Goal: Information Seeking & Learning: Learn about a topic

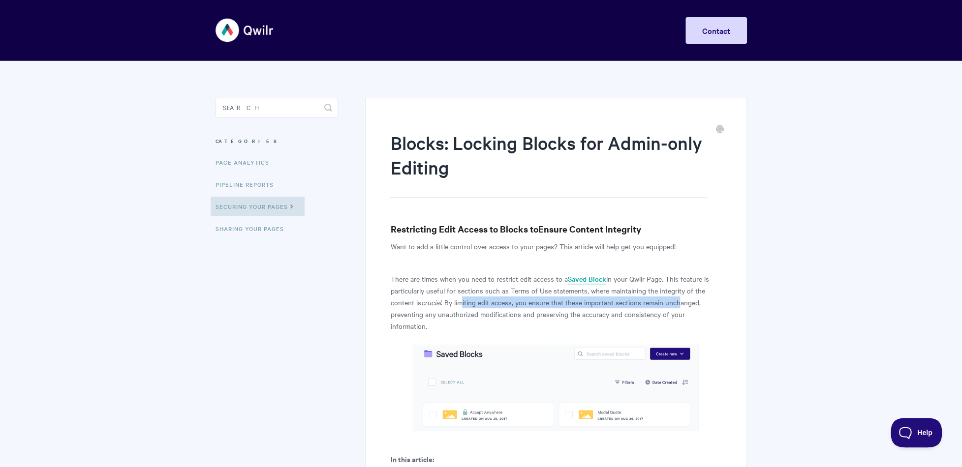
drag, startPoint x: 461, startPoint y: 302, endPoint x: 679, endPoint y: 302, distance: 217.9
click at [679, 302] on p "There are times when you need to restrict edit access to a Saved Block in your …" at bounding box center [555, 302] width 331 height 59
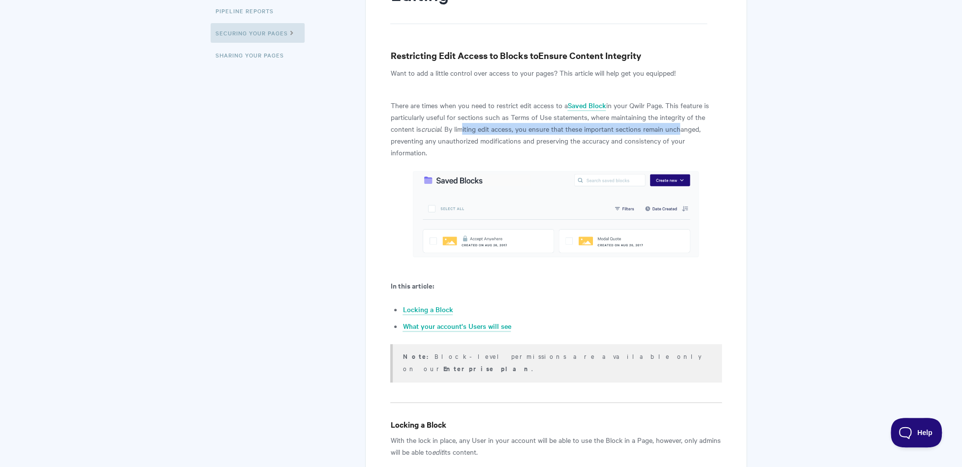
scroll to position [197, 0]
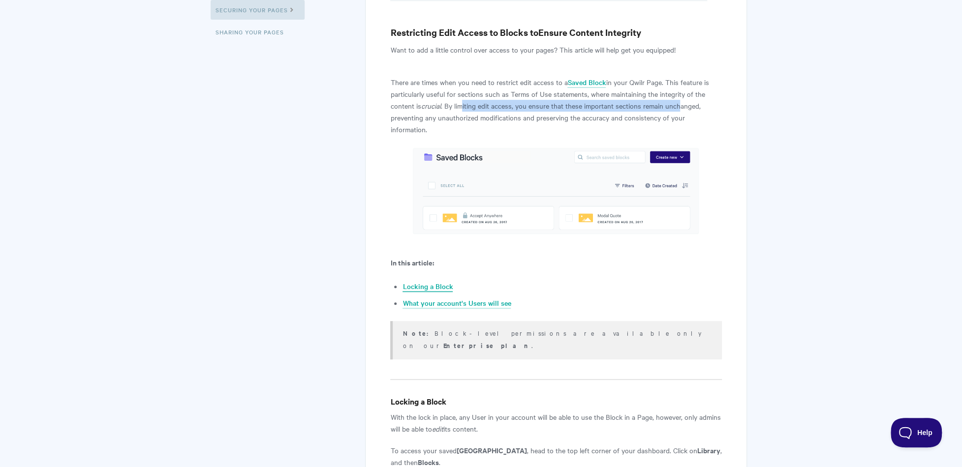
click at [420, 281] on link "Locking a Block" at bounding box center [427, 286] width 50 height 11
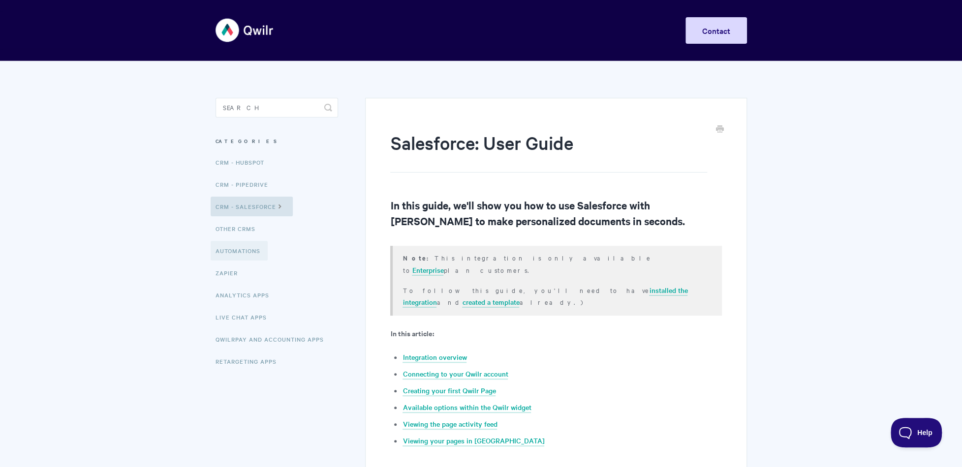
click at [236, 250] on link "Automations" at bounding box center [239, 251] width 57 height 20
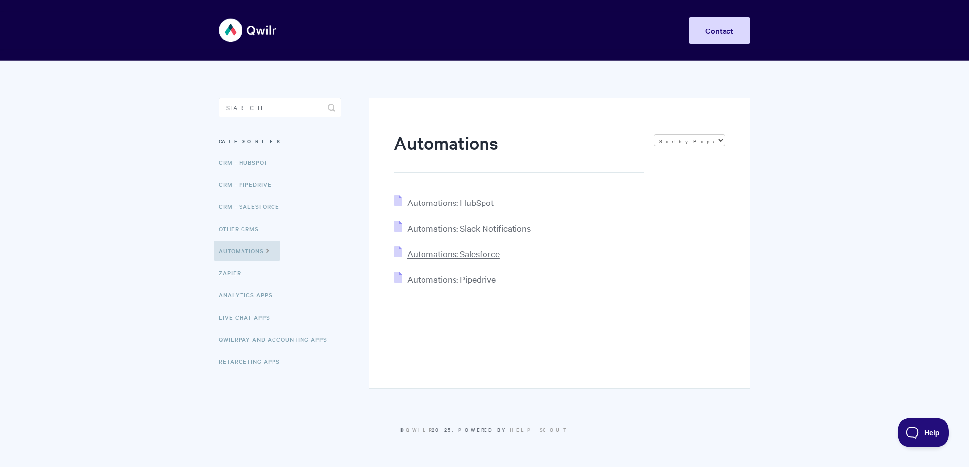
click at [441, 252] on span "Automations: Salesforce" at bounding box center [453, 253] width 92 height 11
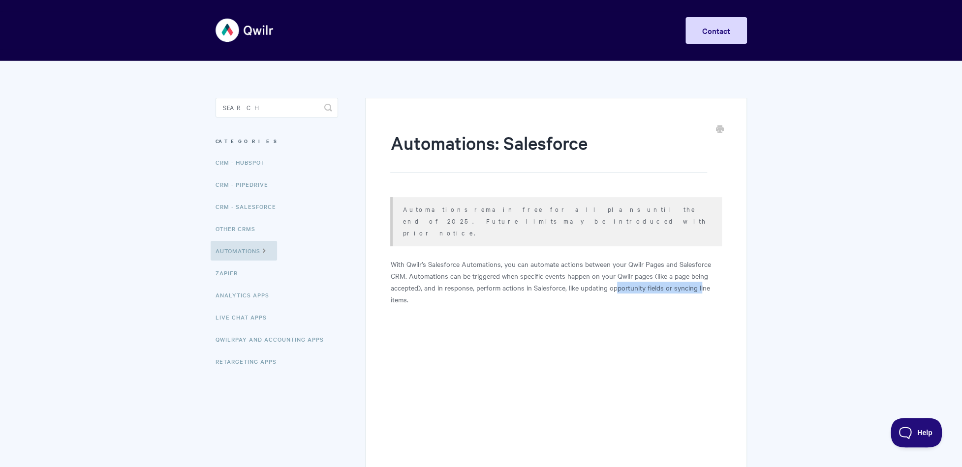
drag, startPoint x: 613, startPoint y: 265, endPoint x: 701, endPoint y: 265, distance: 88.0
click at [701, 265] on p "With Qwilr’s Salesforce Automations, you can automate actions between your Qwil…" at bounding box center [555, 281] width 331 height 47
